Goal: Task Accomplishment & Management: Complete application form

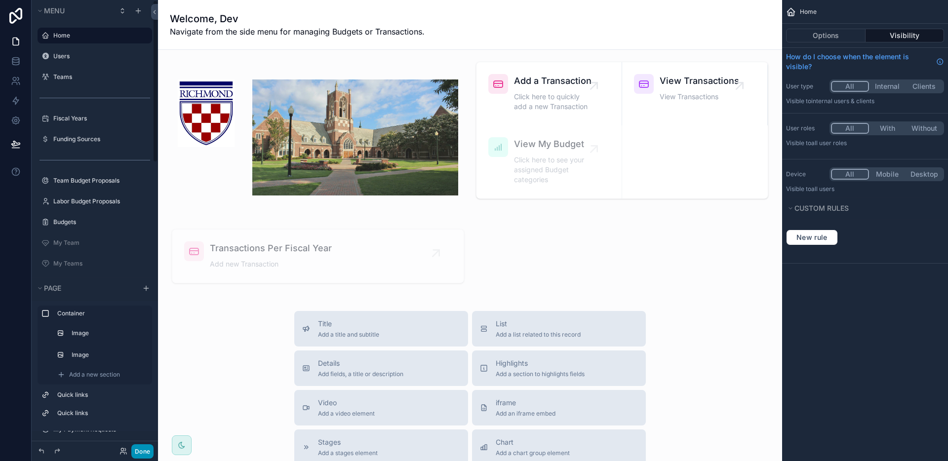
click at [148, 457] on button "Done" at bounding box center [142, 451] width 22 height 14
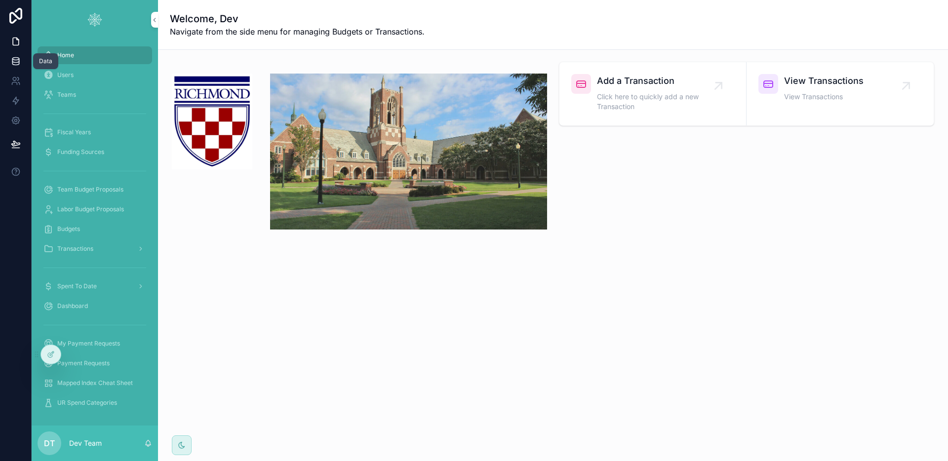
click at [11, 54] on link at bounding box center [15, 61] width 31 height 20
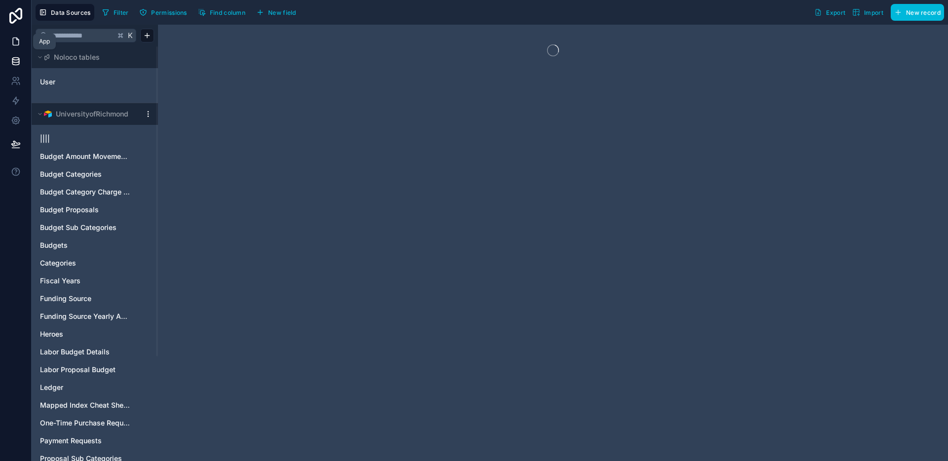
click at [12, 46] on icon at bounding box center [16, 42] width 10 height 10
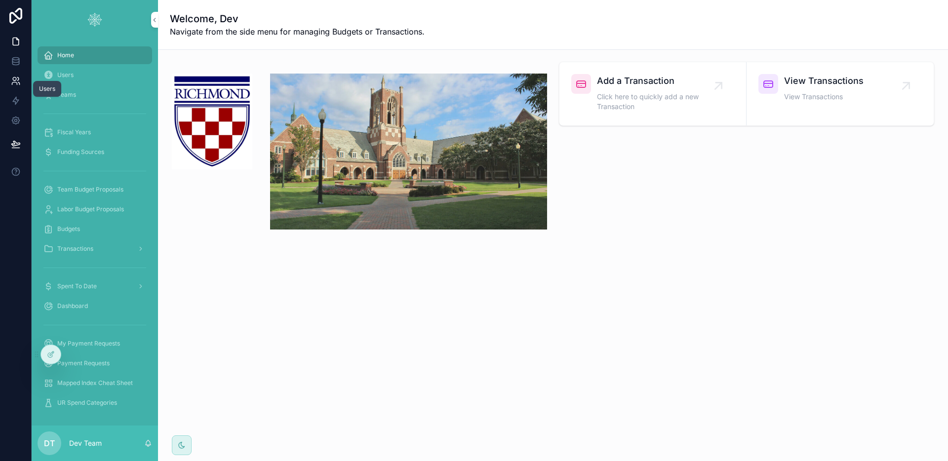
click at [20, 81] on link at bounding box center [15, 81] width 31 height 20
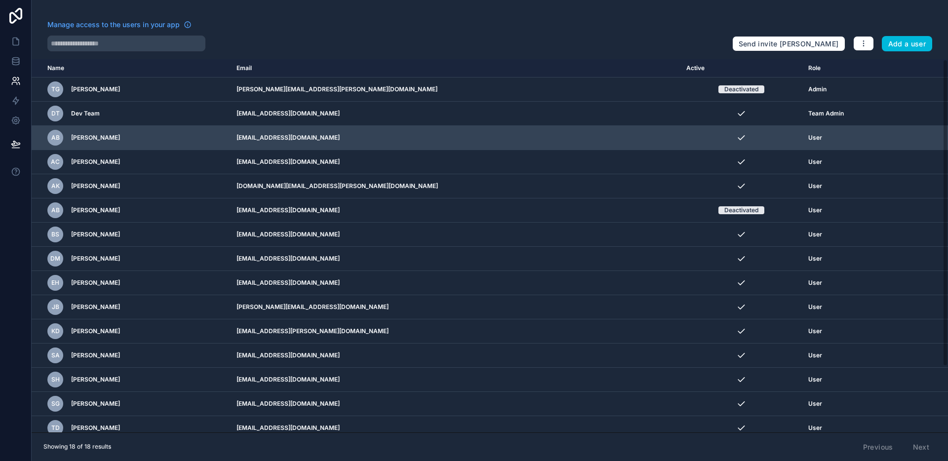
click at [0, 0] on icon "scrollable content" at bounding box center [0, 0] width 0 height 0
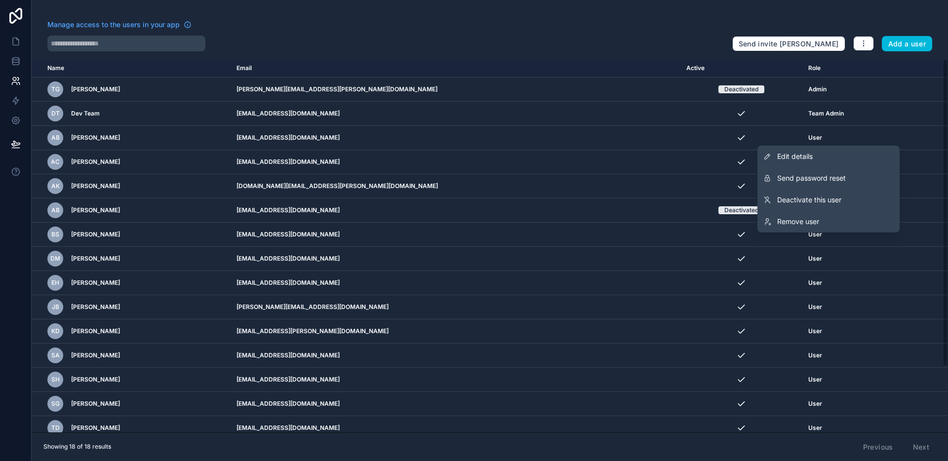
click at [474, 50] on div at bounding box center [385, 44] width 677 height 16
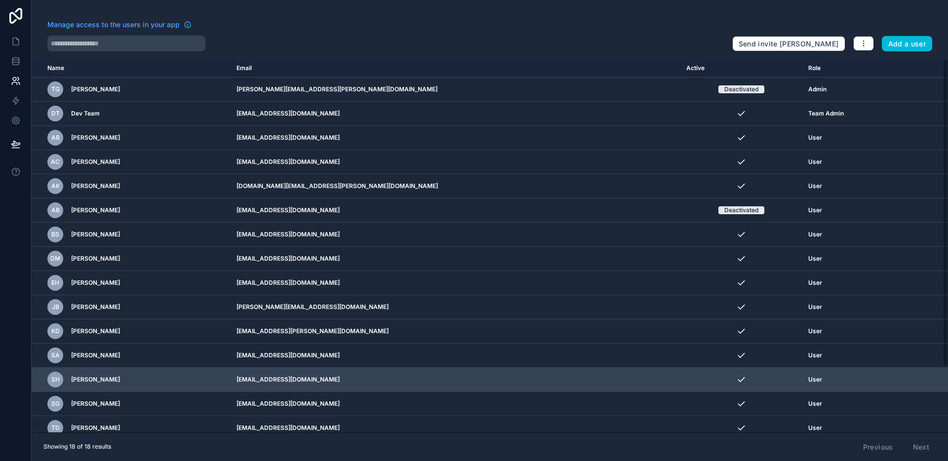
scroll to position [80, 0]
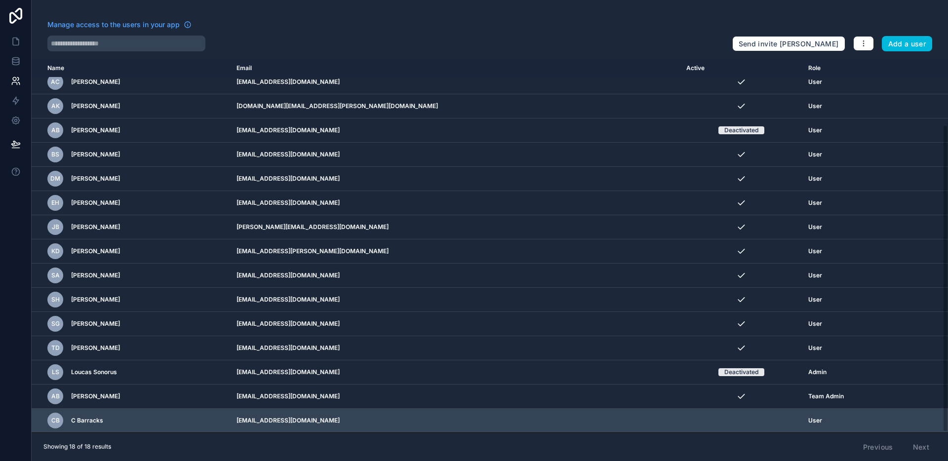
click at [0, 0] on icon "scrollable content" at bounding box center [0, 0] width 0 height 0
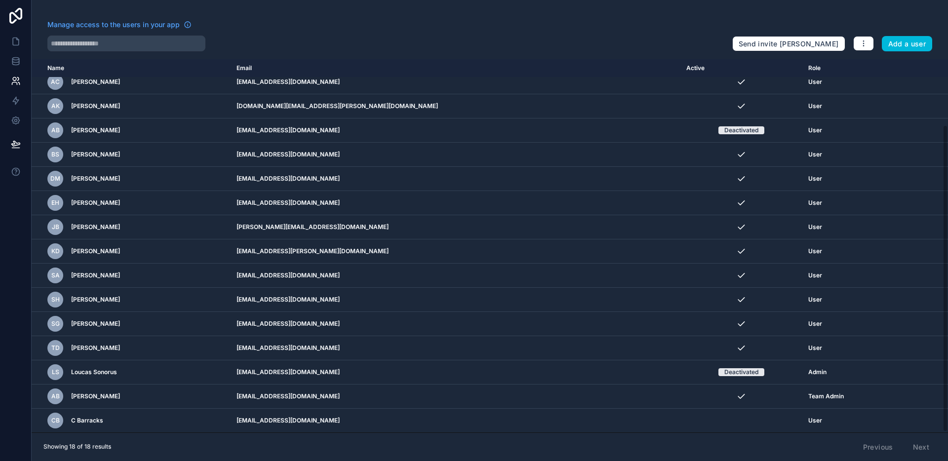
click at [760, 443] on div "Showing 18 of 18 results Previous Next" at bounding box center [490, 446] width 916 height 29
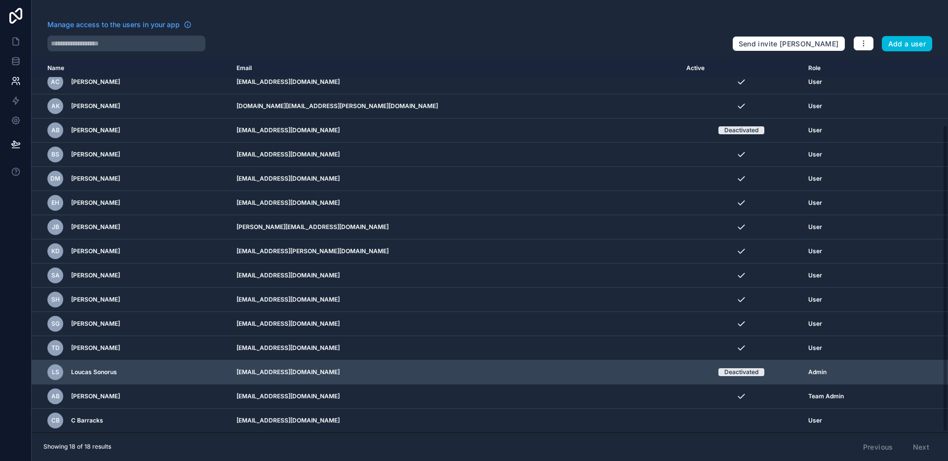
click at [0, 0] on icon "scrollable content" at bounding box center [0, 0] width 0 height 0
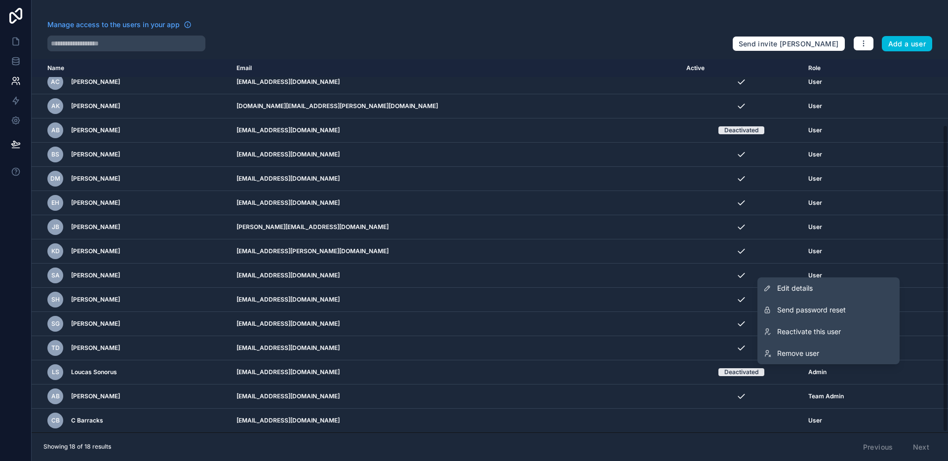
click at [831, 441] on div "Showing 18 of 18 results Previous Next" at bounding box center [490, 446] width 916 height 29
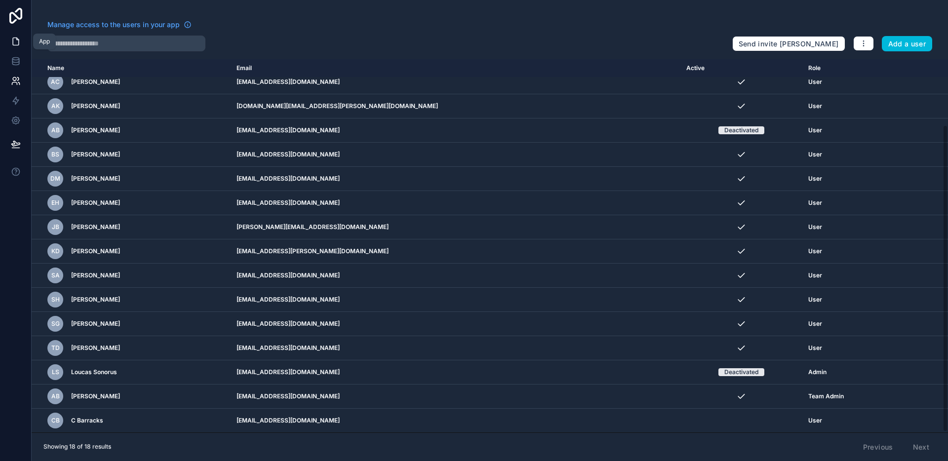
click at [16, 40] on icon at bounding box center [16, 42] width 10 height 10
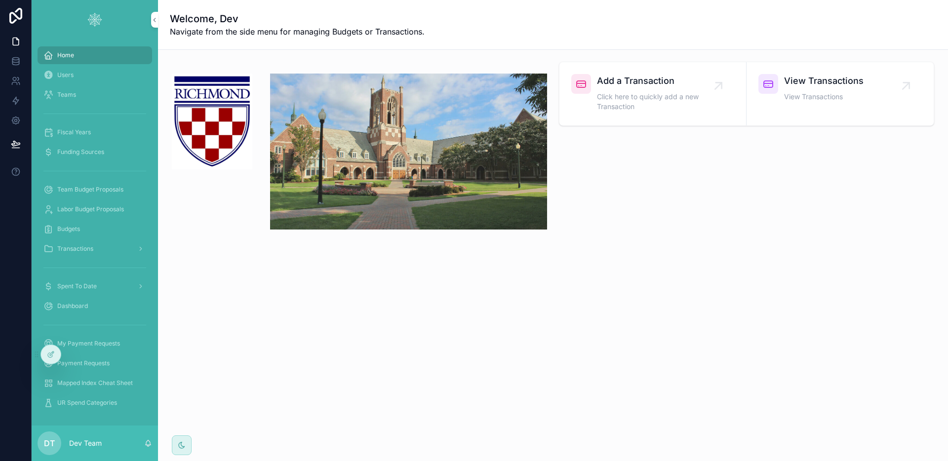
click at [660, 103] on span "Click here to quickly add a new Transaction" at bounding box center [657, 102] width 121 height 20
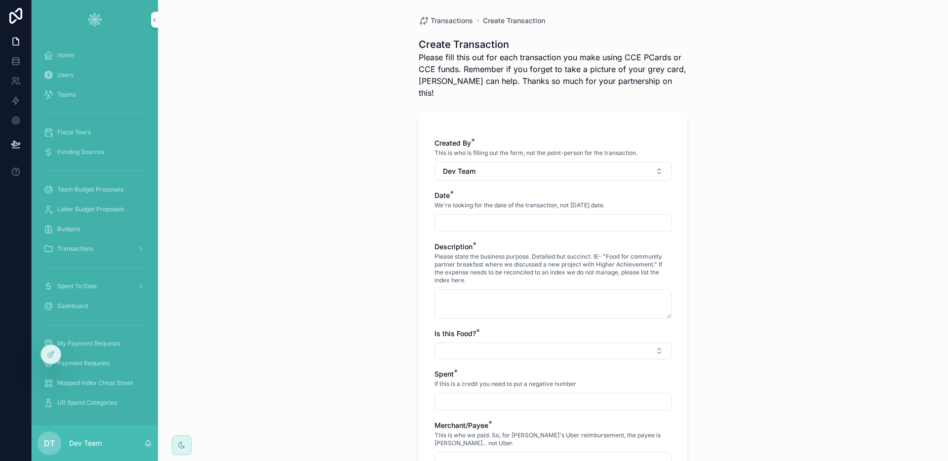
scroll to position [418, 0]
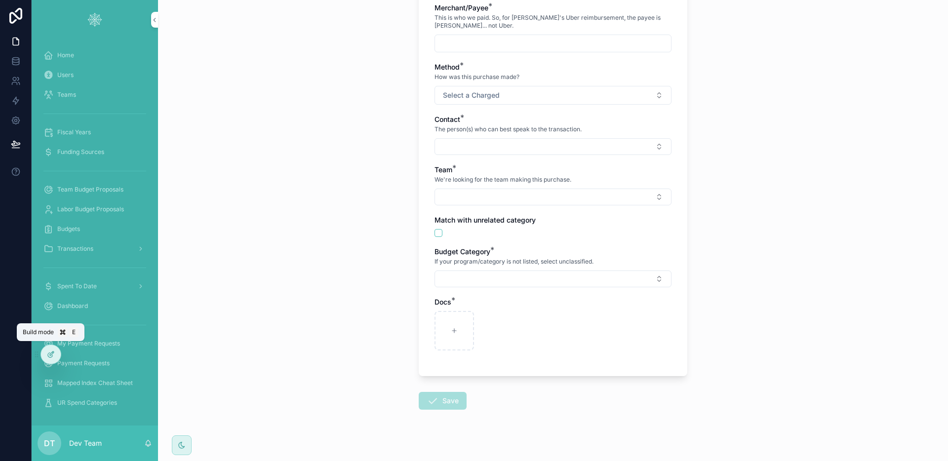
click at [57, 354] on div at bounding box center [51, 354] width 20 height 19
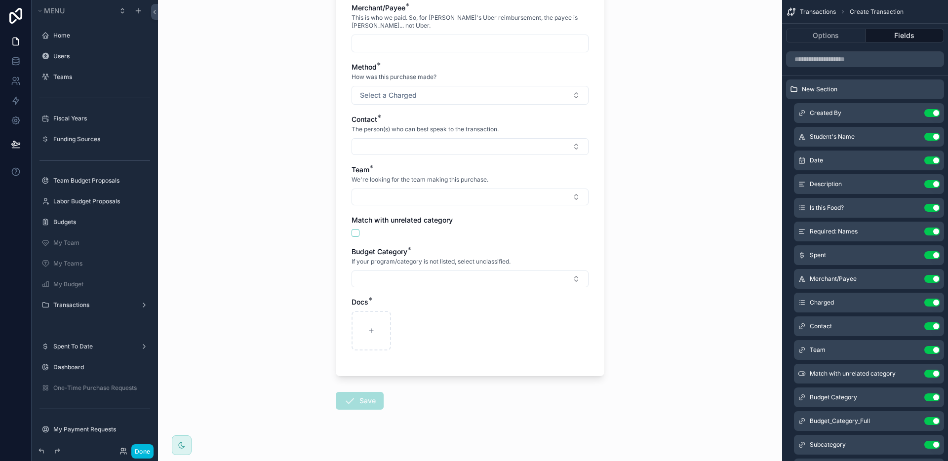
click at [662, 301] on div "Transactions Create Transaction Create Transaction Please fill this out for eac…" at bounding box center [470, 230] width 624 height 461
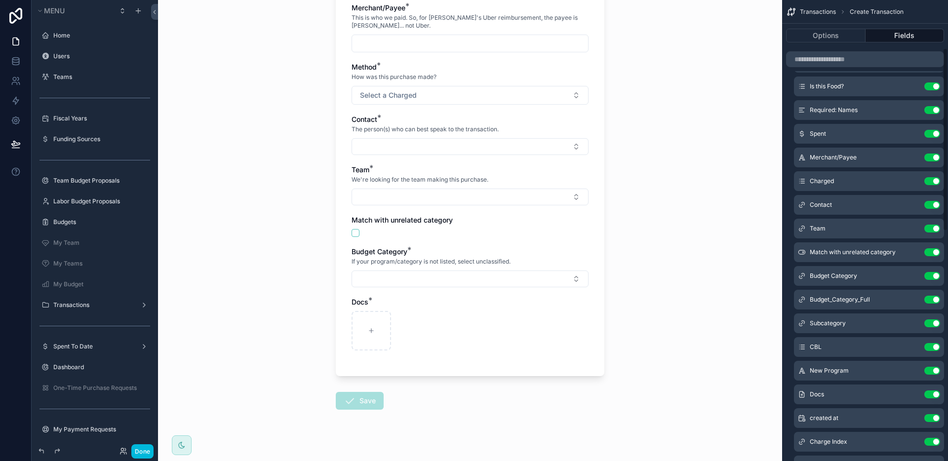
scroll to position [331, 0]
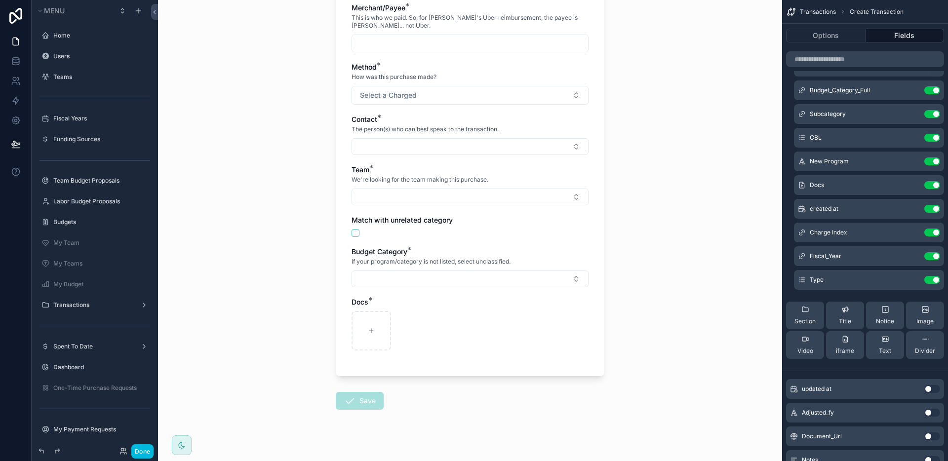
click at [0, 0] on icon "scrollable content" at bounding box center [0, 0] width 0 height 0
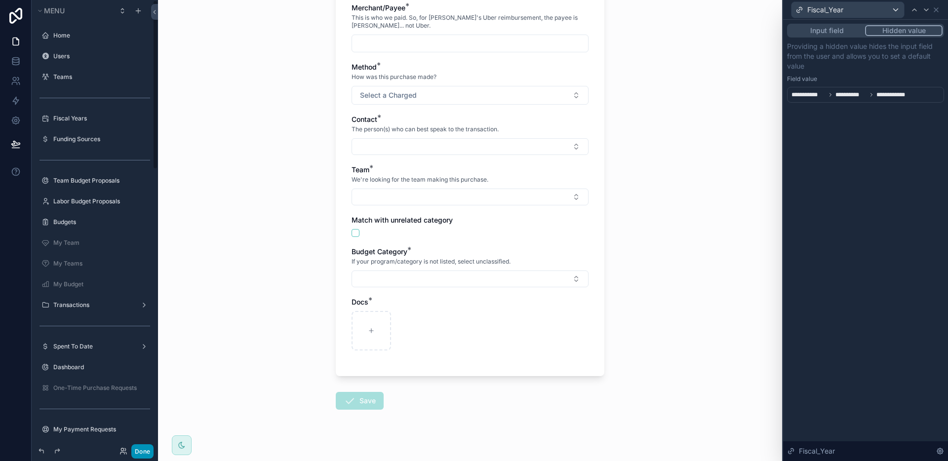
click at [138, 452] on button "Done" at bounding box center [142, 451] width 22 height 14
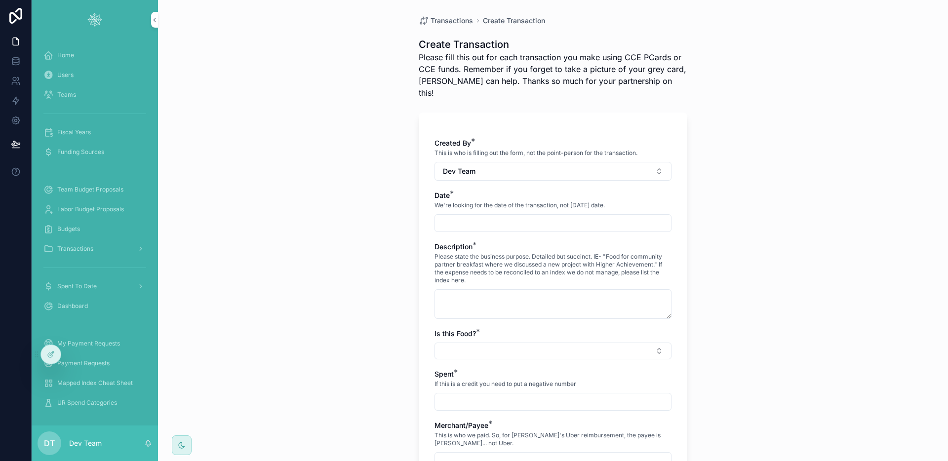
scroll to position [418, 0]
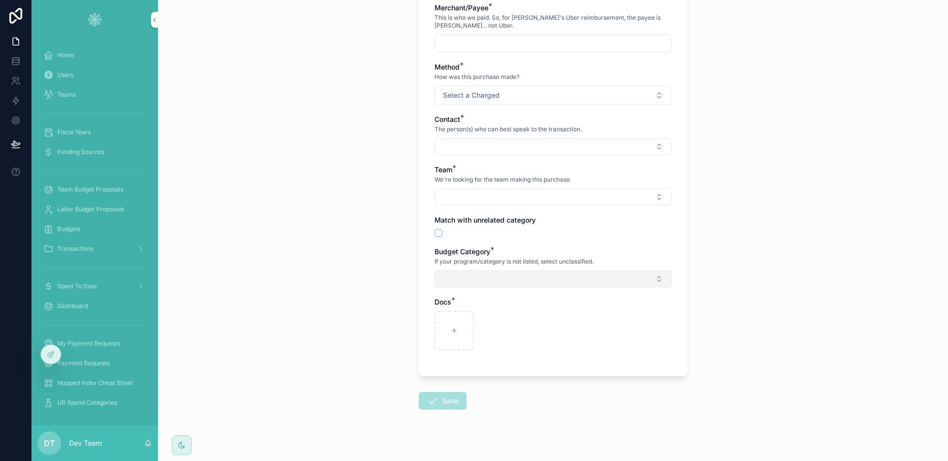
click at [497, 270] on button "Select Button" at bounding box center [552, 278] width 237 height 17
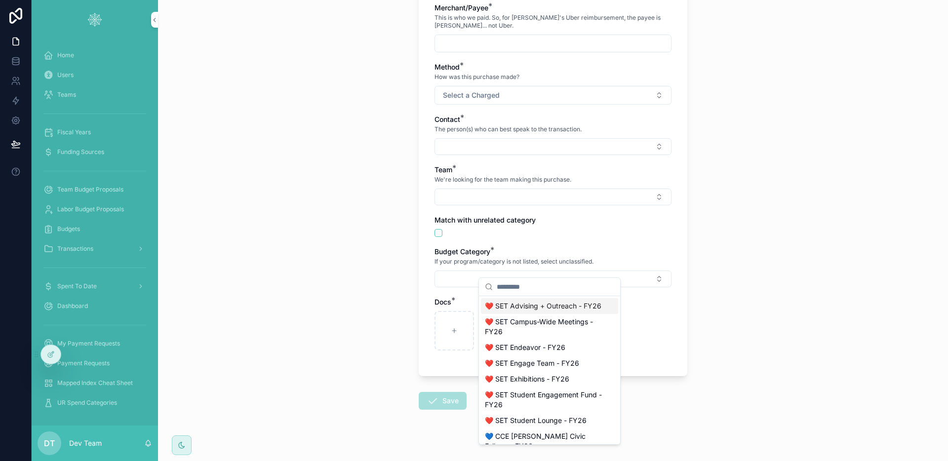
click at [519, 304] on span "❤️ SET Advising + Outreach - FY26" at bounding box center [543, 306] width 116 height 10
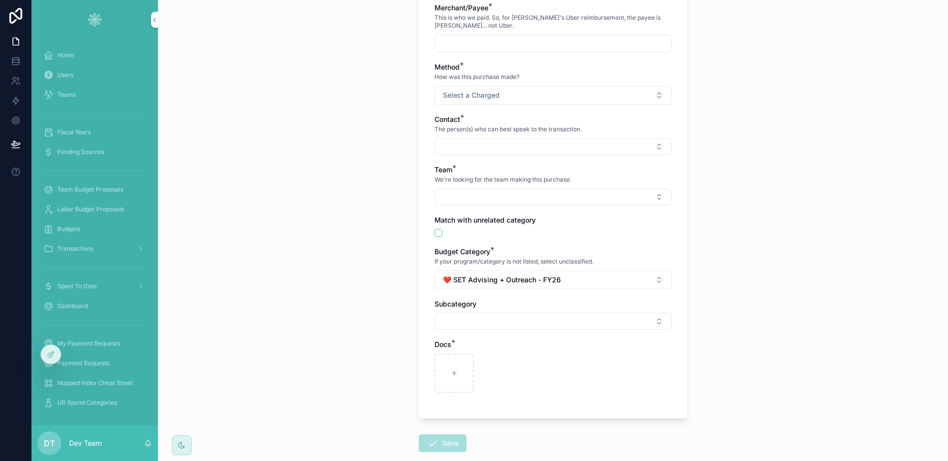
scroll to position [0, 0]
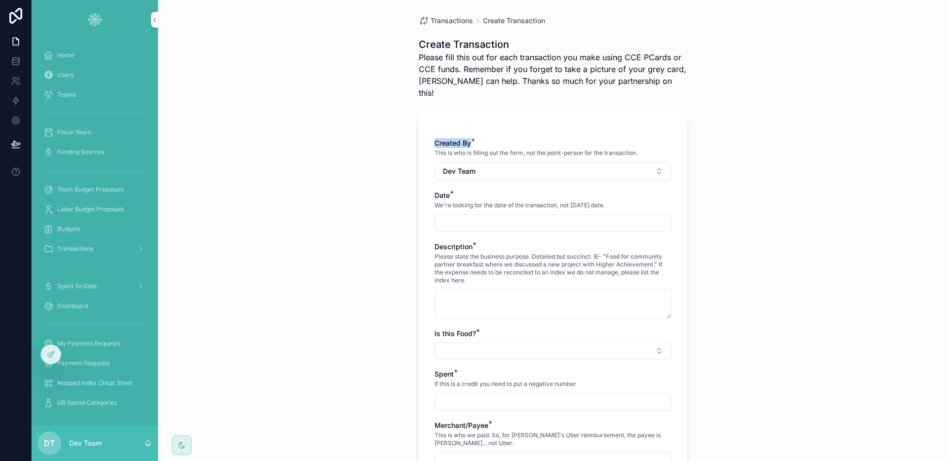
drag, startPoint x: 431, startPoint y: 132, endPoint x: 479, endPoint y: 134, distance: 47.9
click at [479, 138] on div "Created By *" at bounding box center [552, 143] width 237 height 10
click at [477, 138] on div "Created By *" at bounding box center [552, 143] width 237 height 10
drag, startPoint x: 468, startPoint y: 134, endPoint x: 427, endPoint y: 134, distance: 40.5
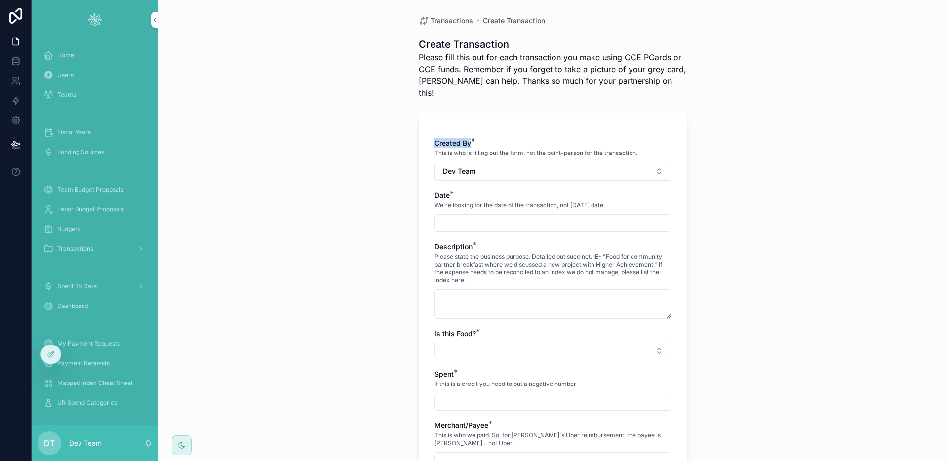
drag, startPoint x: 428, startPoint y: 134, endPoint x: 465, endPoint y: 135, distance: 37.5
click at [465, 138] on label "Created By *" at bounding box center [452, 143] width 37 height 10
drag, startPoint x: 467, startPoint y: 134, endPoint x: 432, endPoint y: 135, distance: 34.6
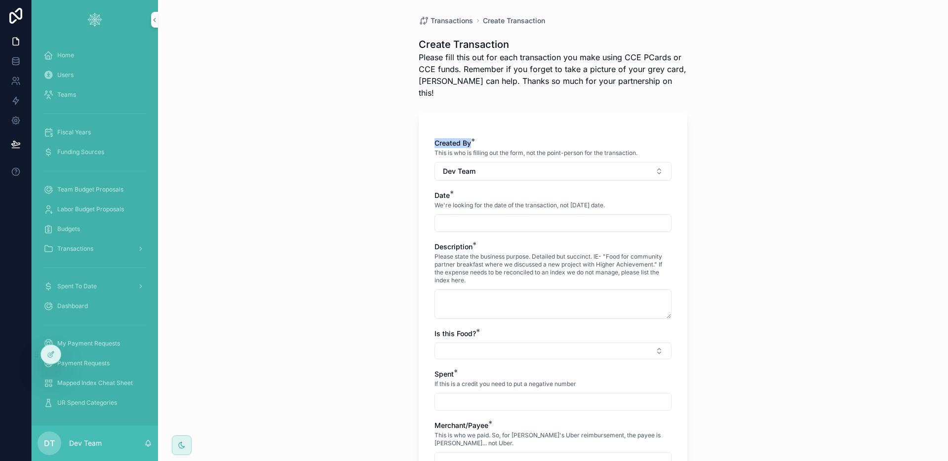
click at [434, 138] on label "Created By *" at bounding box center [452, 143] width 37 height 10
click at [434, 139] on span "Created By" at bounding box center [452, 143] width 37 height 8
drag, startPoint x: 432, startPoint y: 134, endPoint x: 486, endPoint y: 136, distance: 53.8
click at [486, 138] on div "Created By * This is who is filling out the form, not the point-person for the …" at bounding box center [552, 148] width 237 height 20
click at [485, 138] on div "Created By *" at bounding box center [552, 143] width 237 height 10
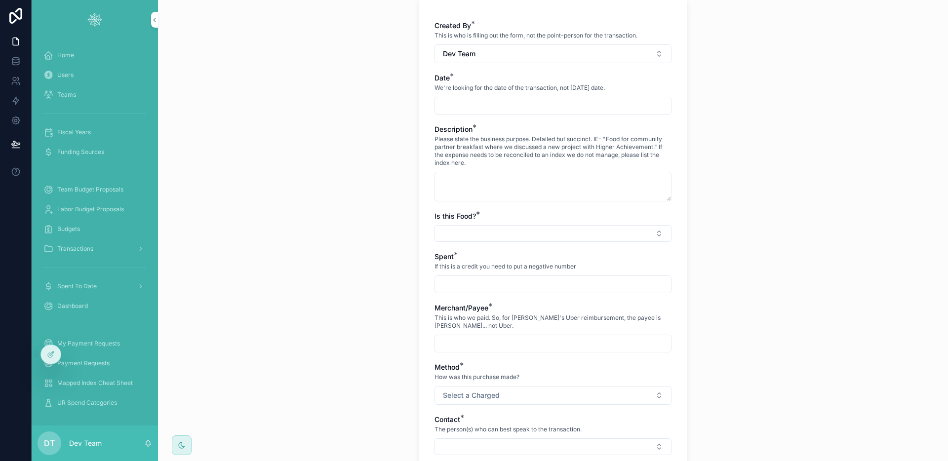
scroll to position [150, 0]
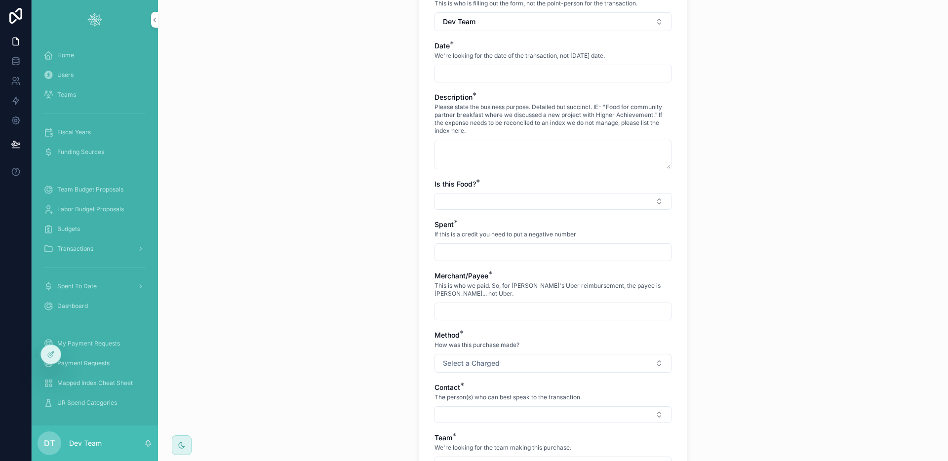
click at [292, 128] on div "Transactions Create Transaction Create Transaction Please fill this out for eac…" at bounding box center [553, 80] width 790 height 461
drag, startPoint x: 76, startPoint y: 250, endPoint x: 89, endPoint y: 246, distance: 13.4
click at [76, 250] on span "Transactions" at bounding box center [75, 249] width 36 height 8
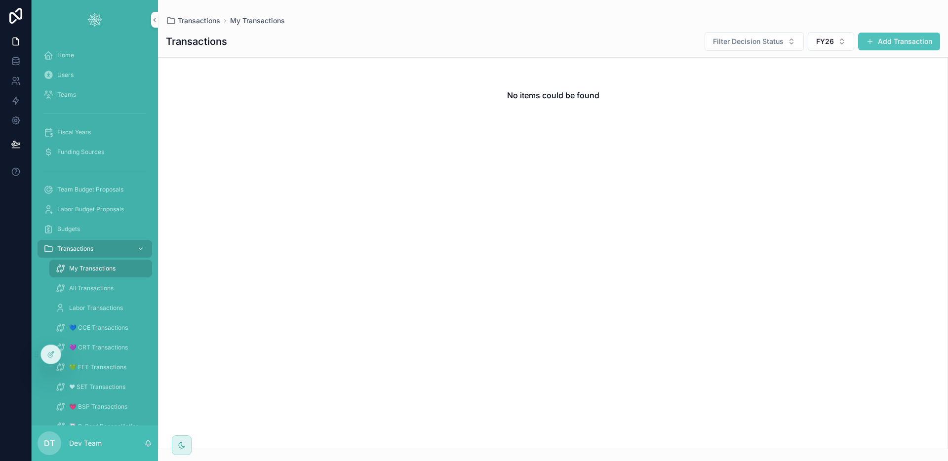
click at [104, 368] on span "💚 FET Transactions" at bounding box center [97, 367] width 57 height 8
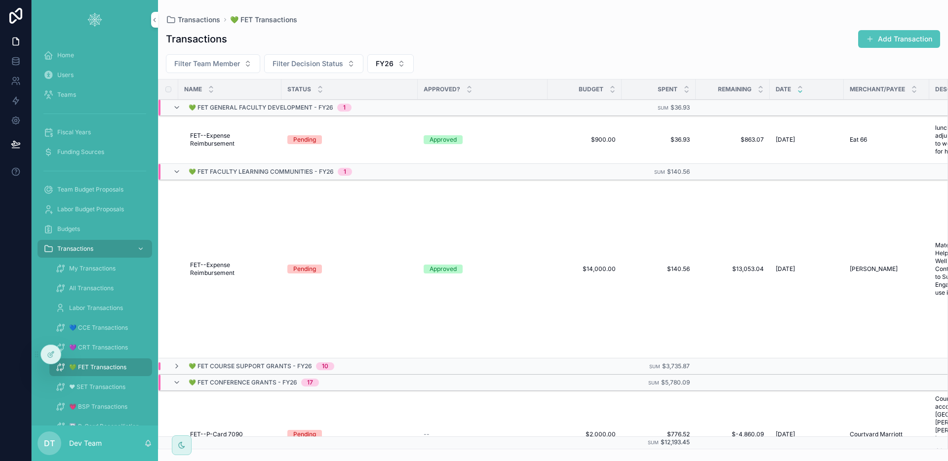
click at [520, 49] on div "Transactions Add Transaction Filter Team Member Filter Decision Status FY26 Nam…" at bounding box center [553, 236] width 790 height 425
